Goal: Register for event/course

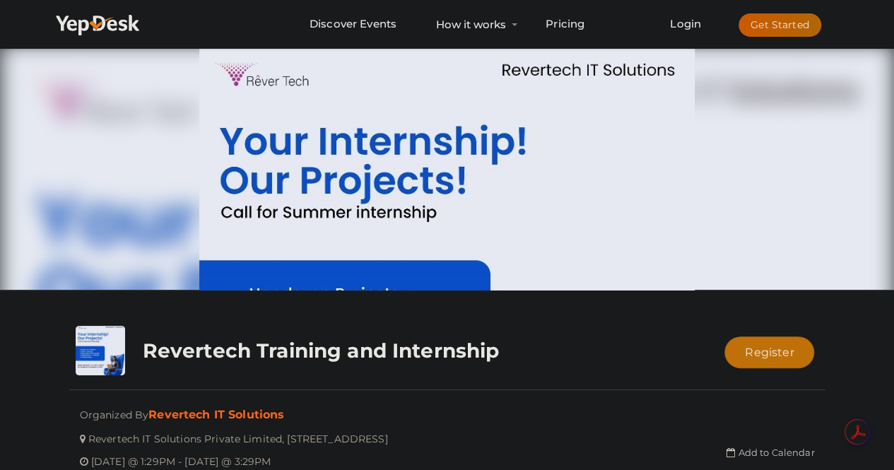
scroll to position [1, 0]
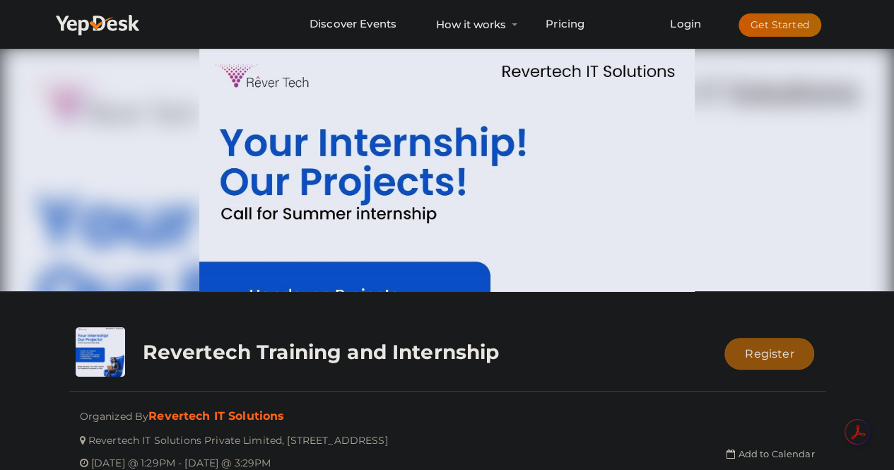
click at [771, 340] on button "Register" at bounding box center [769, 354] width 90 height 32
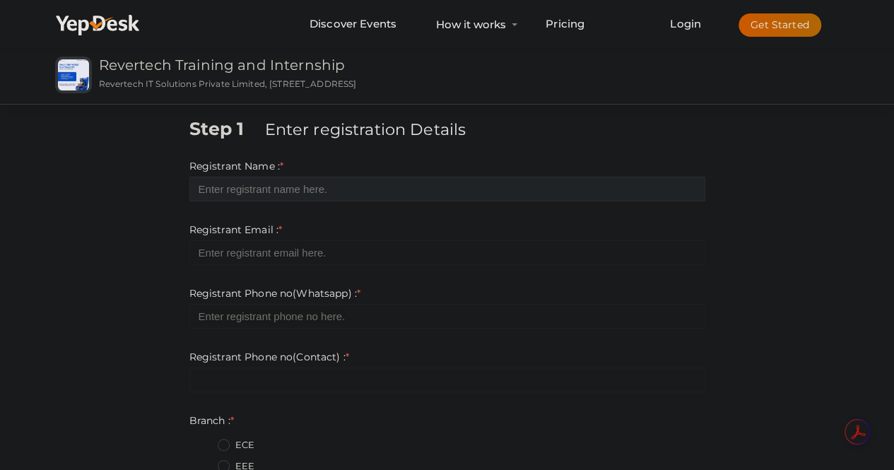
click at [581, 191] on input "text" at bounding box center [447, 189] width 516 height 25
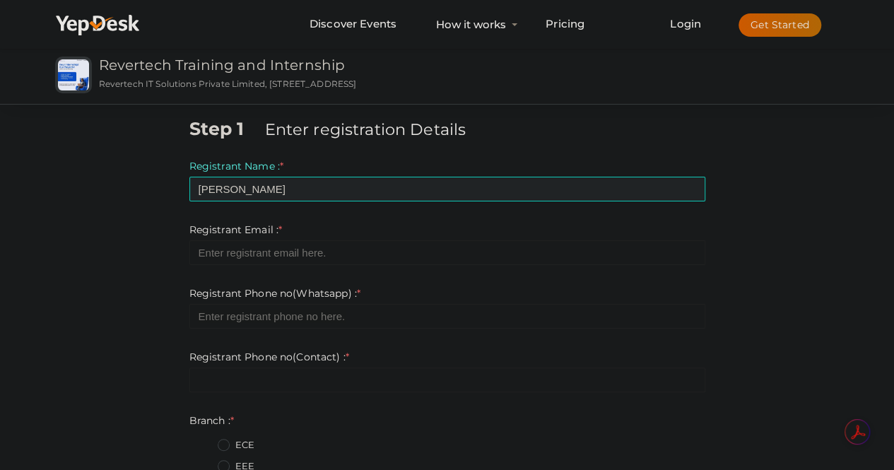
type input "[PERSON_NAME]"
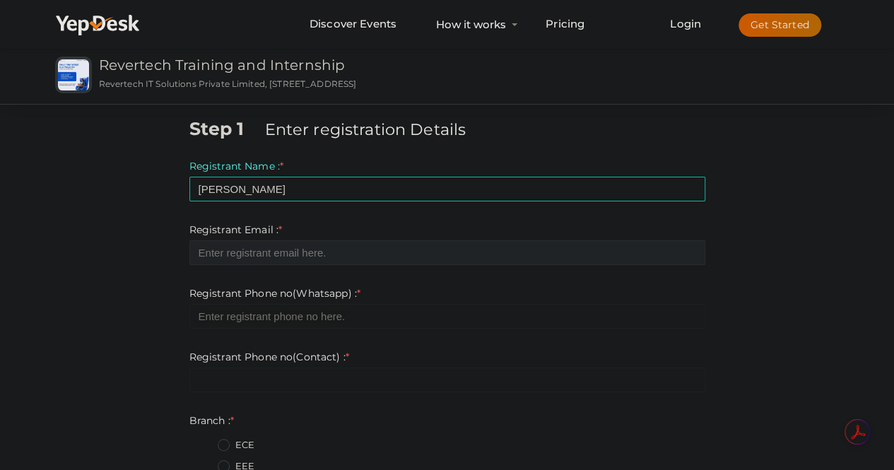
click at [475, 248] on input "email" at bounding box center [447, 252] width 516 height 25
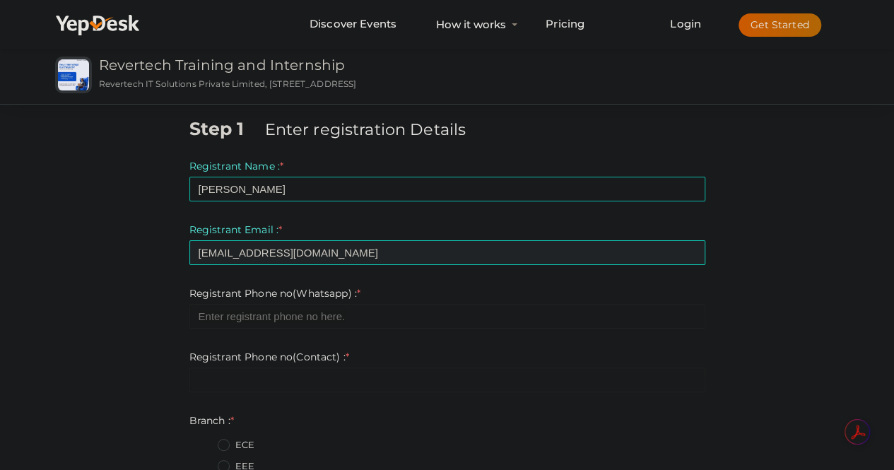
type input "[EMAIL_ADDRESS][DOMAIN_NAME]"
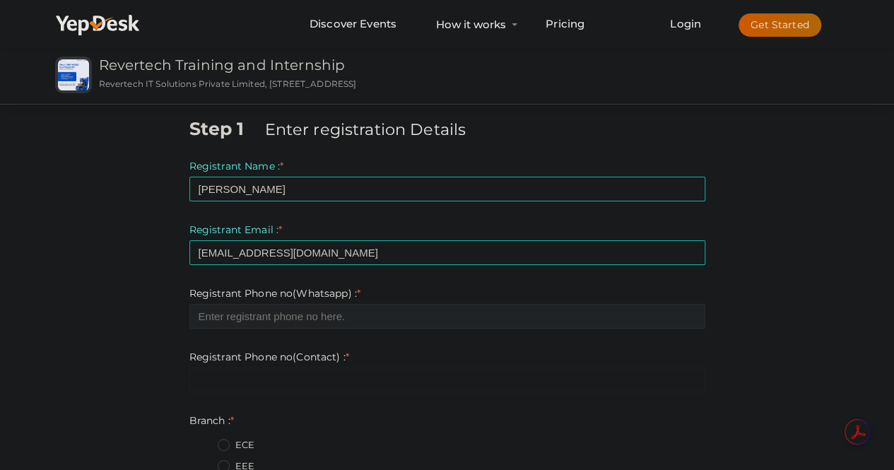
click at [382, 318] on input "number" at bounding box center [447, 316] width 516 height 25
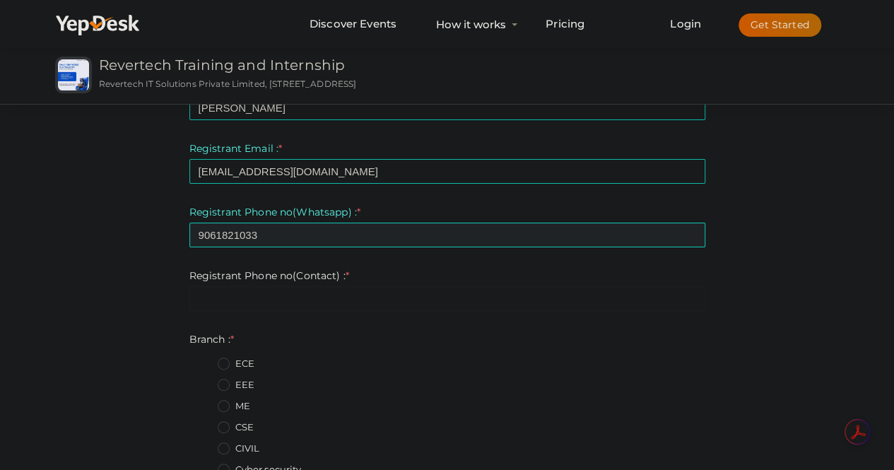
scroll to position [101, 0]
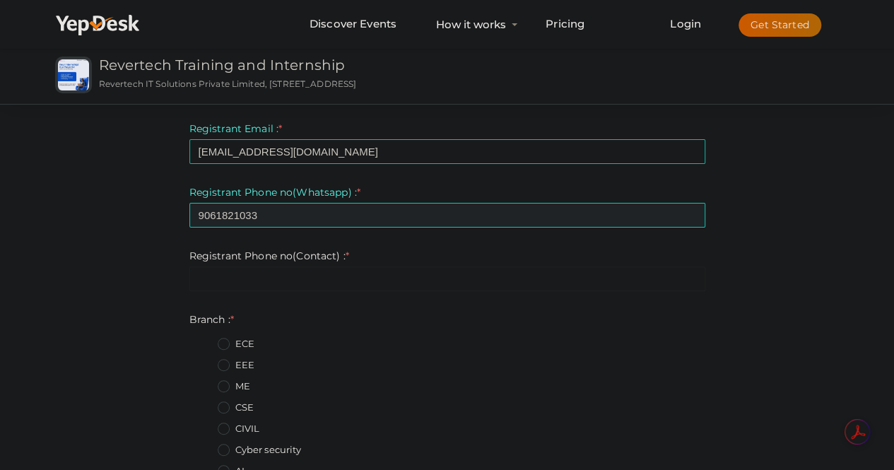
type input "9061821033"
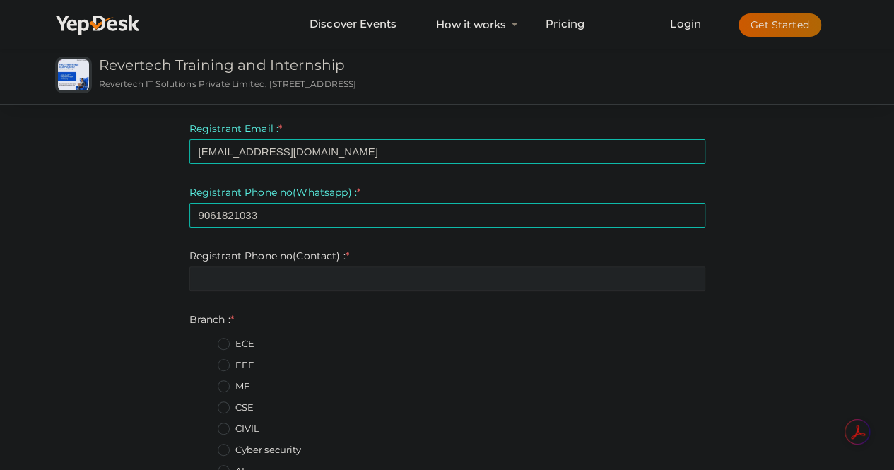
click at [413, 279] on input "text" at bounding box center [447, 278] width 516 height 25
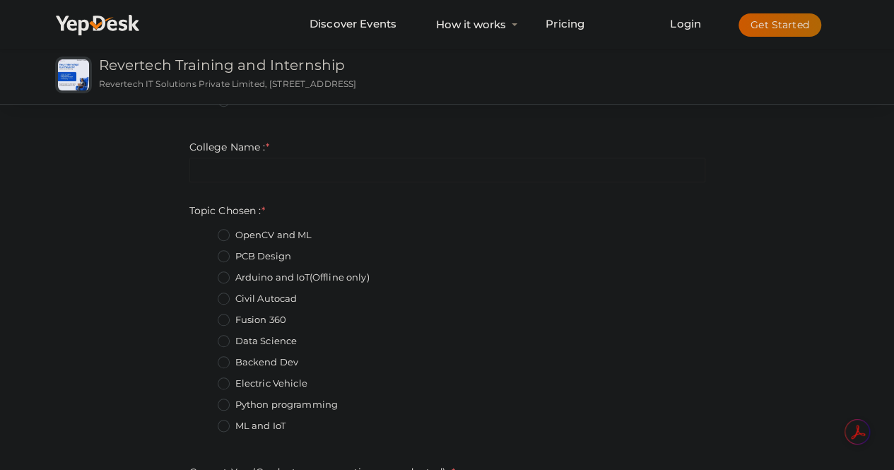
scroll to position [579, 0]
type input "9061821033"
click at [454, 341] on div "Data Science" at bounding box center [462, 341] width 488 height 18
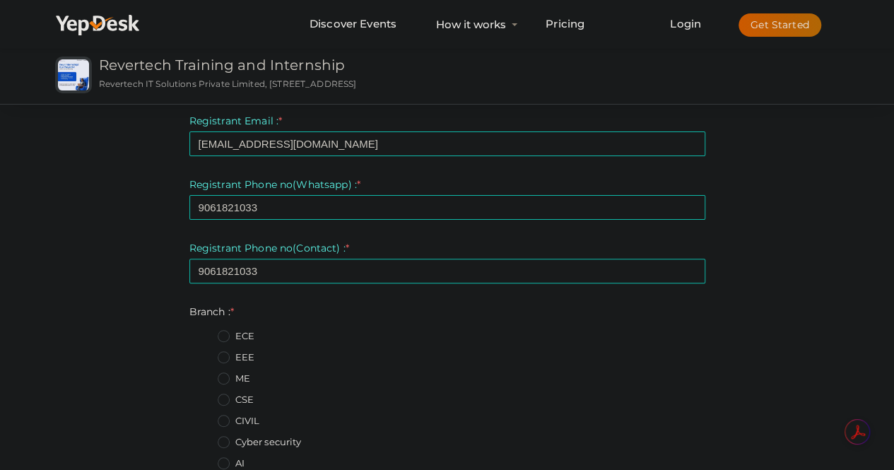
scroll to position [0, 0]
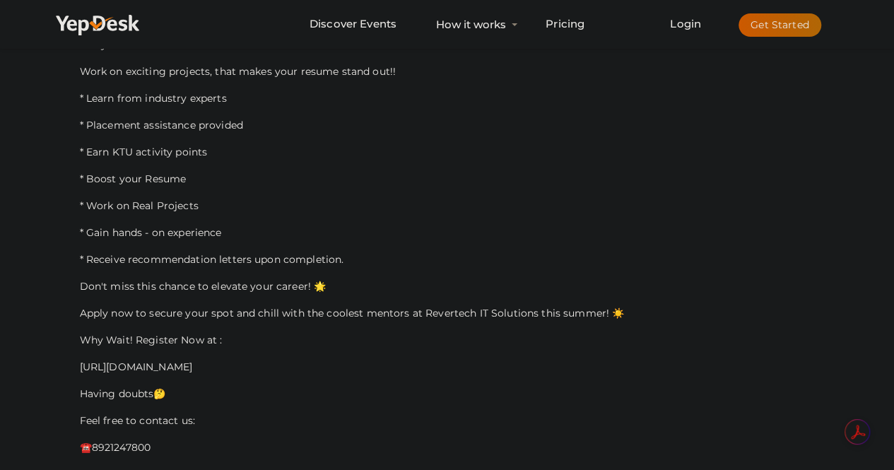
scroll to position [574, 0]
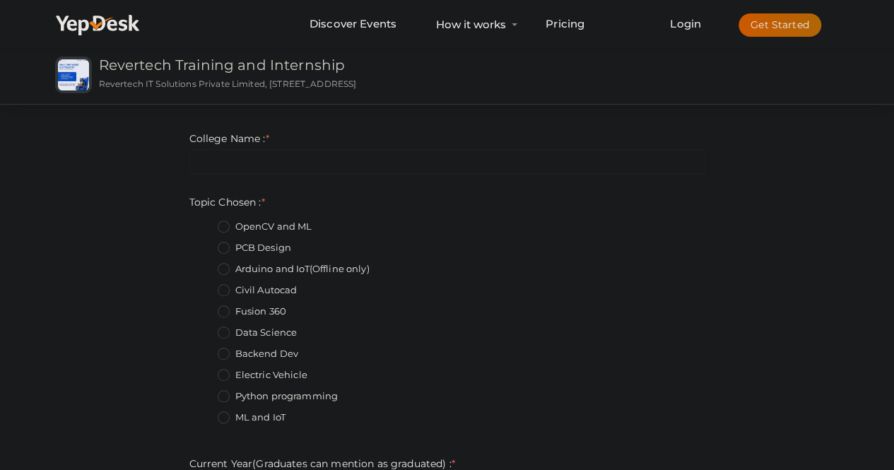
scroll to position [588, 0]
